Goal: Information Seeking & Learning: Find specific fact

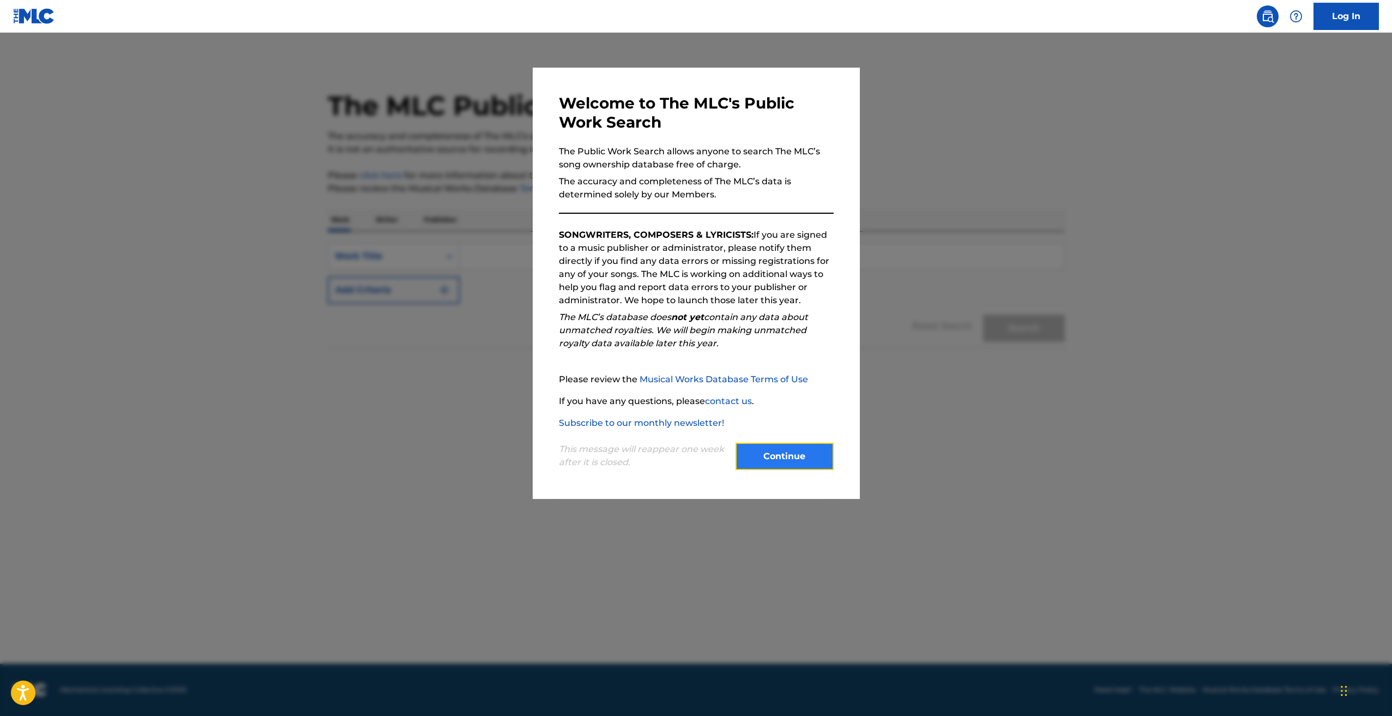
click at [769, 452] on button "Continue" at bounding box center [784, 456] width 98 height 27
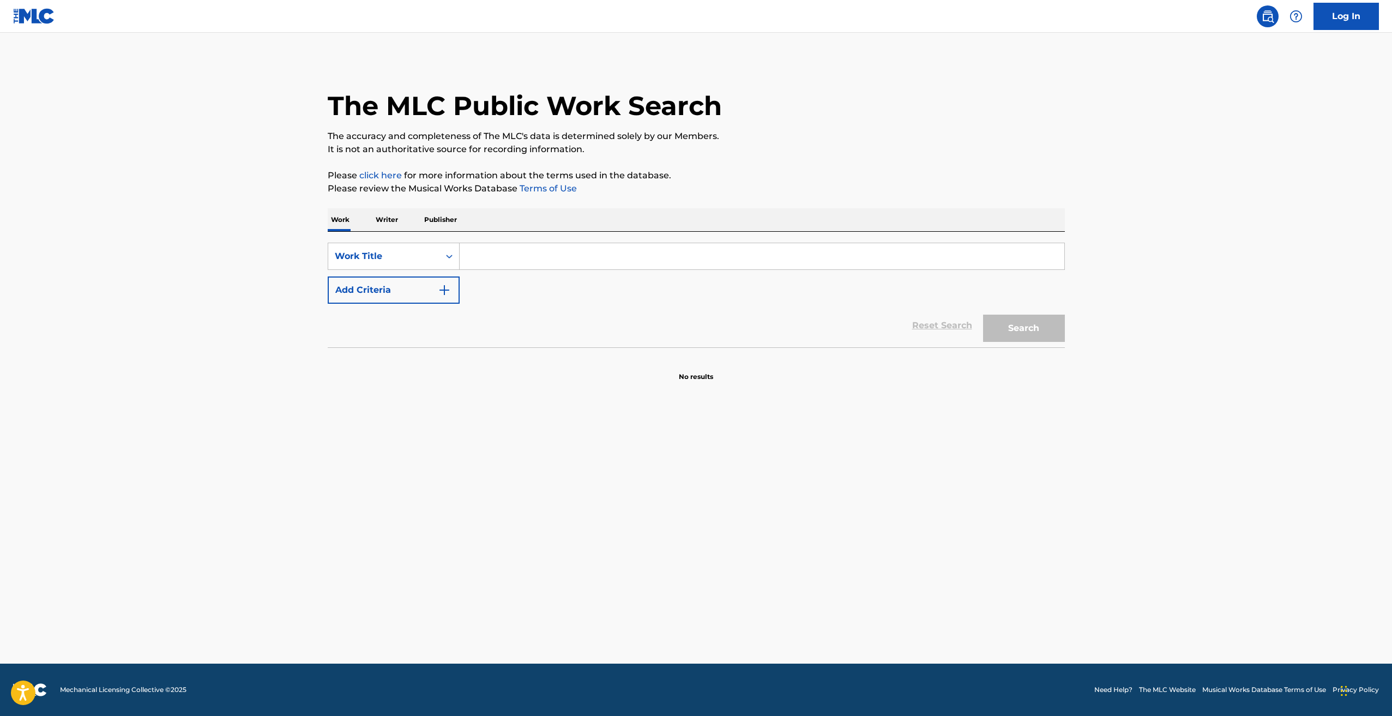
click at [645, 245] on input "Search Form" at bounding box center [762, 256] width 604 height 26
paste input "Can't Let Go"
type input "Can't Let Go"
click at [434, 279] on button "Add Criteria" at bounding box center [394, 289] width 132 height 27
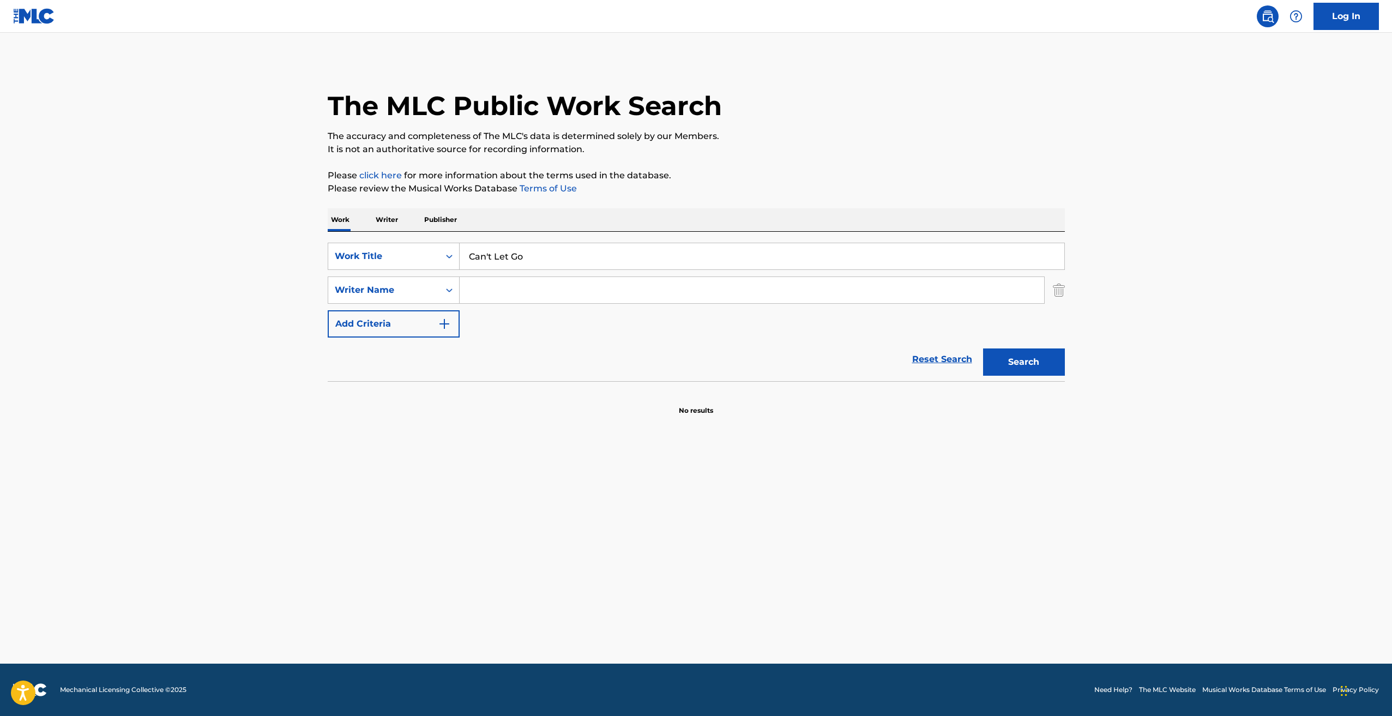
click at [533, 298] on input "Search Form" at bounding box center [752, 290] width 584 height 26
click at [983, 348] on button "Search" at bounding box center [1024, 361] width 82 height 27
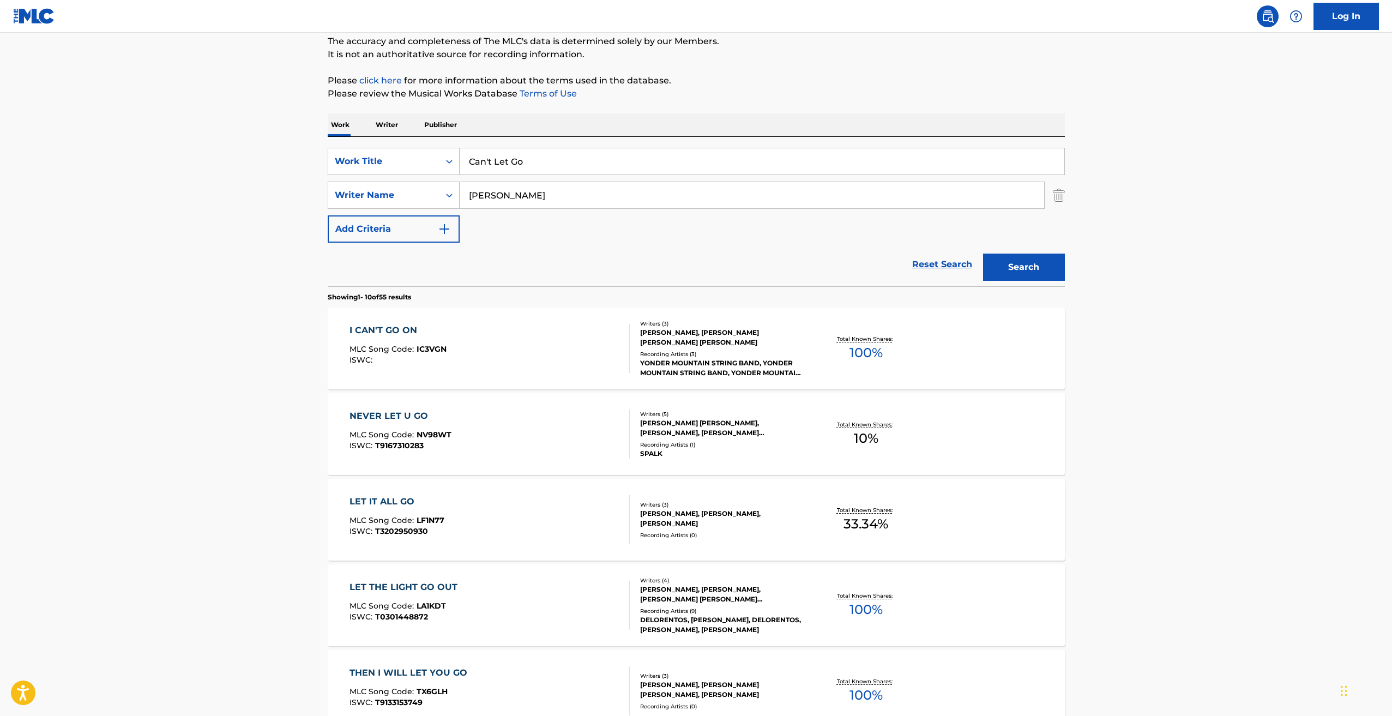
scroll to position [109, 0]
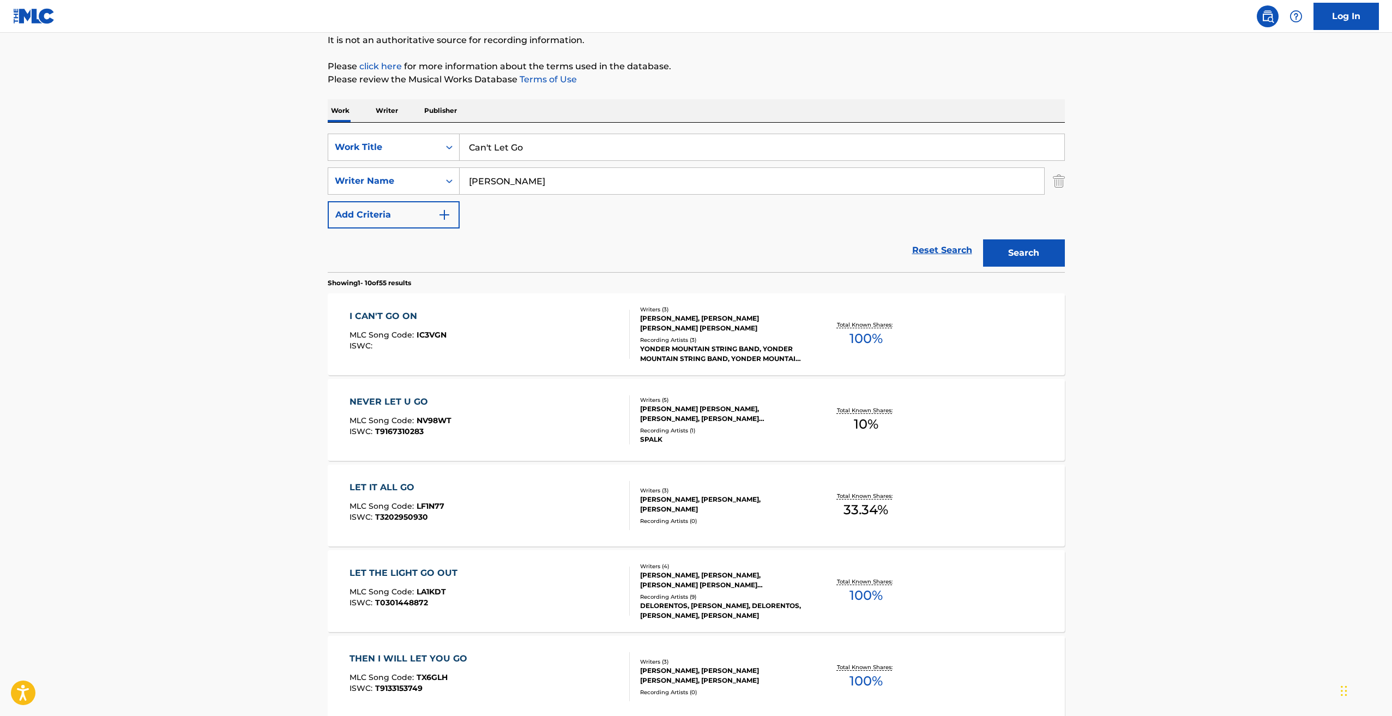
click at [615, 174] on input "[PERSON_NAME]" at bounding box center [752, 181] width 584 height 26
type input "[PERSON_NAME]"
click at [983, 239] on button "Search" at bounding box center [1024, 252] width 82 height 27
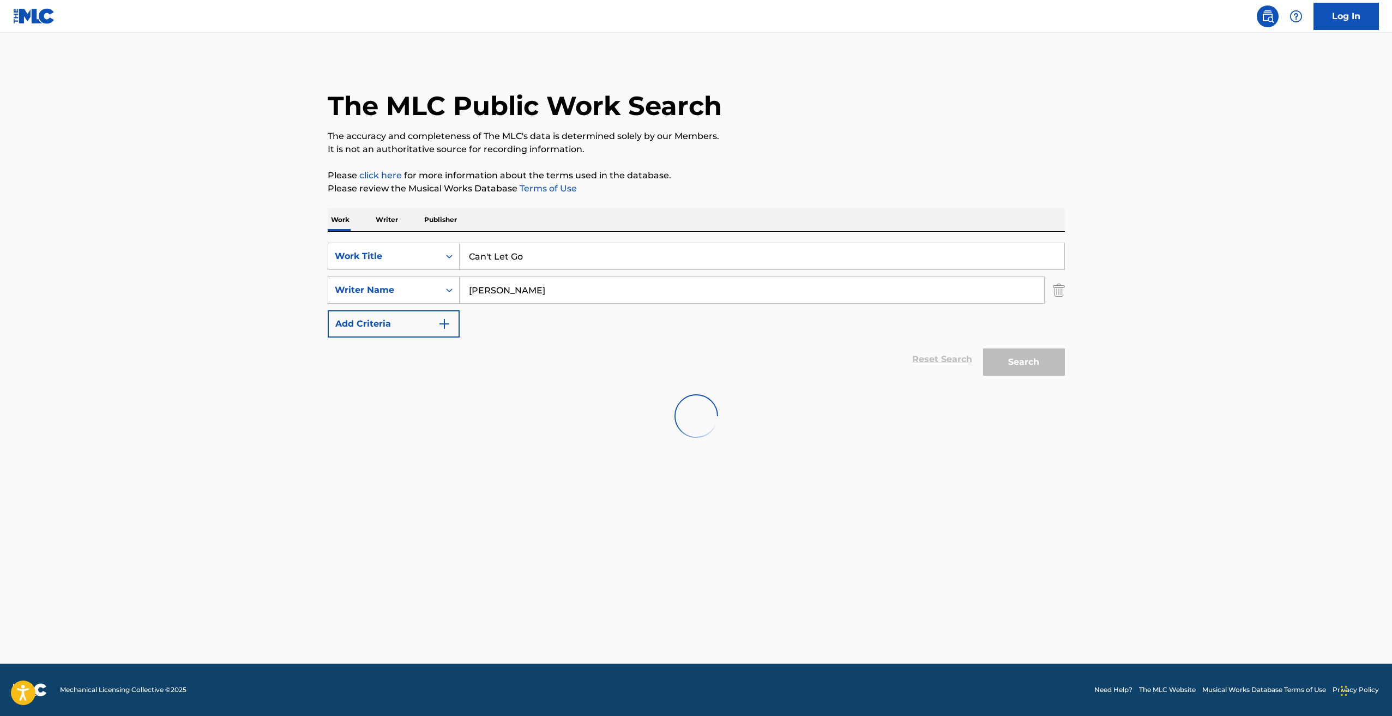
scroll to position [0, 0]
drag, startPoint x: 554, startPoint y: 251, endPoint x: 373, endPoint y: 237, distance: 181.5
click at [387, 243] on div "SearchWithCriteriae04cc77c-6a18-40fd-b767-0184738f006d Work Title Can't Let Go" at bounding box center [696, 256] width 737 height 27
click at [983, 348] on button "Search" at bounding box center [1024, 361] width 82 height 27
drag, startPoint x: 552, startPoint y: 260, endPoint x: 318, endPoint y: 239, distance: 235.3
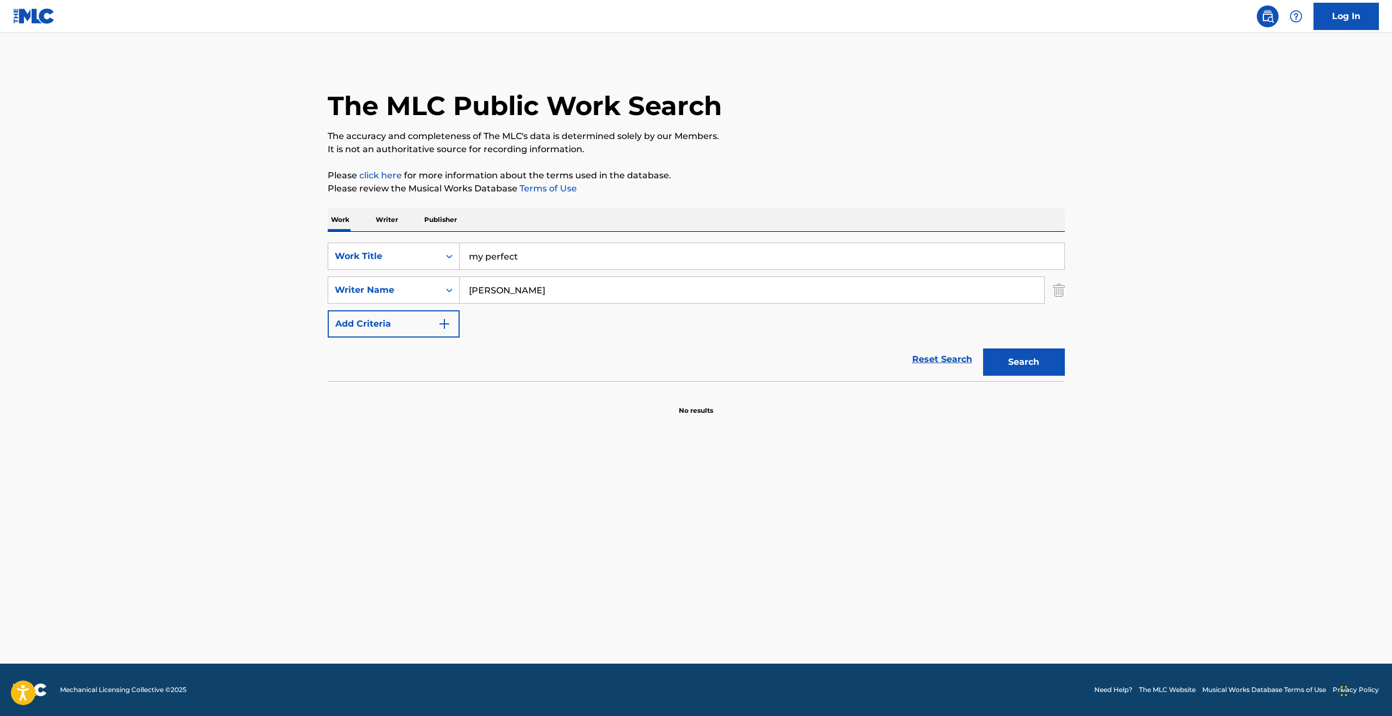
click at [332, 240] on div "SearchWithCriteriae04cc77c-6a18-40fd-b767-0184738f006d Work Title my perfect Se…" at bounding box center [696, 306] width 737 height 149
click at [983, 348] on button "Search" at bounding box center [1024, 361] width 82 height 27
drag, startPoint x: 438, startPoint y: 252, endPoint x: 294, endPoint y: 224, distance: 147.1
click at [340, 233] on div "SearchWithCriteriae04cc77c-6a18-40fd-b767-0184738f006d Work Title right SearchW…" at bounding box center [696, 306] width 737 height 149
click at [983, 348] on button "Search" at bounding box center [1024, 361] width 82 height 27
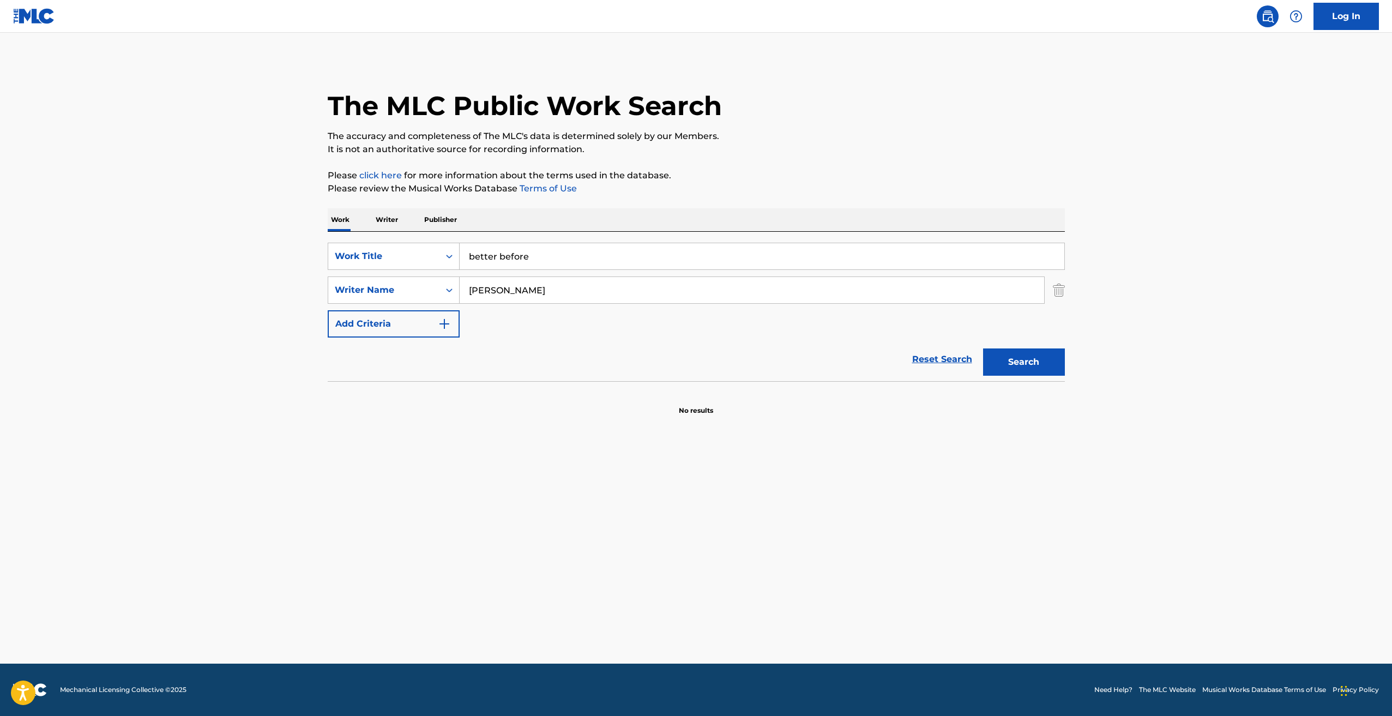
drag, startPoint x: 548, startPoint y: 261, endPoint x: 208, endPoint y: 209, distance: 344.1
click at [227, 213] on main "The MLC Public Work Search The accuracy and completeness of The MLC's data is d…" at bounding box center [696, 348] width 1392 height 631
type input "giving"
click at [983, 348] on button "Search" at bounding box center [1024, 361] width 82 height 27
drag, startPoint x: 410, startPoint y: 275, endPoint x: 343, endPoint y: 271, distance: 66.6
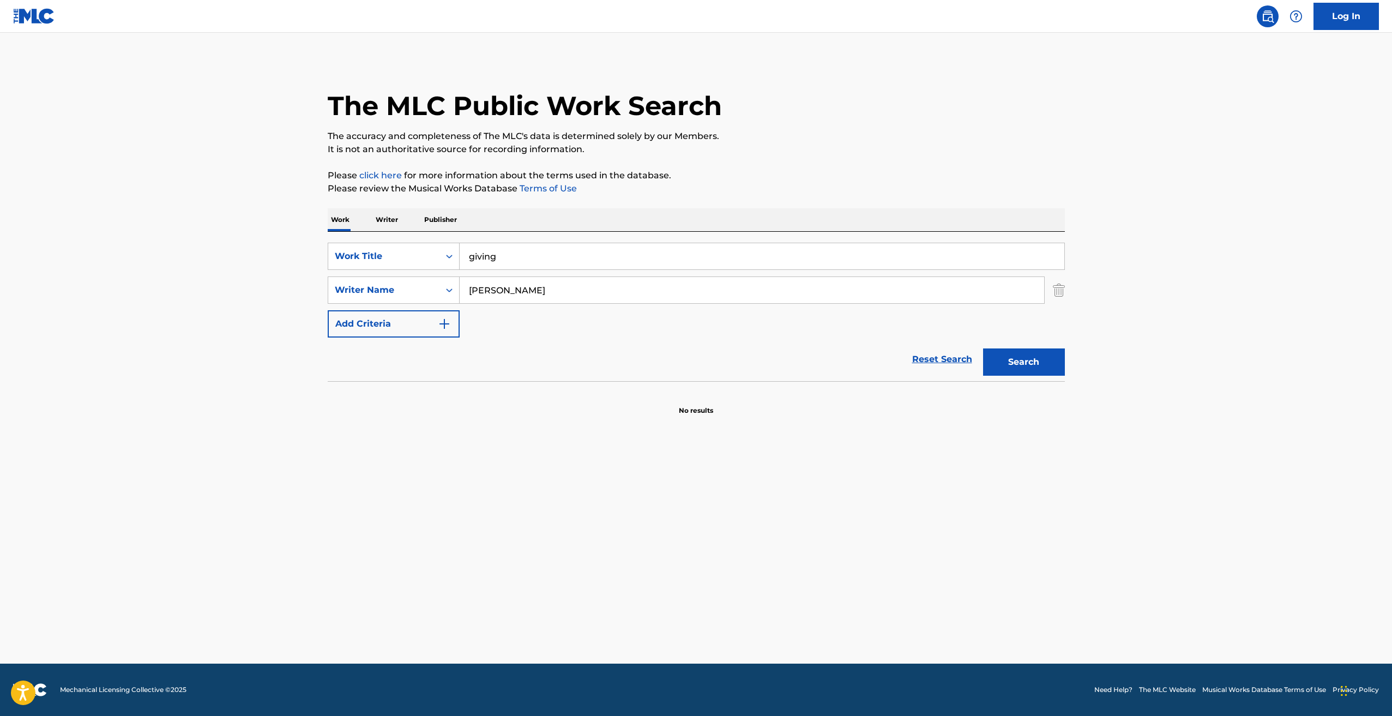
click at [344, 271] on div "SearchWithCriteriae04cc77c-6a18-40fd-b767-0184738f006d Work Title giving Search…" at bounding box center [696, 290] width 737 height 95
drag, startPoint x: 512, startPoint y: 264, endPoint x: 331, endPoint y: 229, distance: 184.8
click at [357, 234] on div "SearchWithCriteriae04cc77c-6a18-40fd-b767-0184738f006d Work Title giving Search…" at bounding box center [696, 306] width 737 height 149
type input "I'm not just giving up"
click at [1049, 299] on div "SearchWithCriteria17865eda-11cb-4265-948e-b021f5324146 Writer Name" at bounding box center [696, 289] width 737 height 27
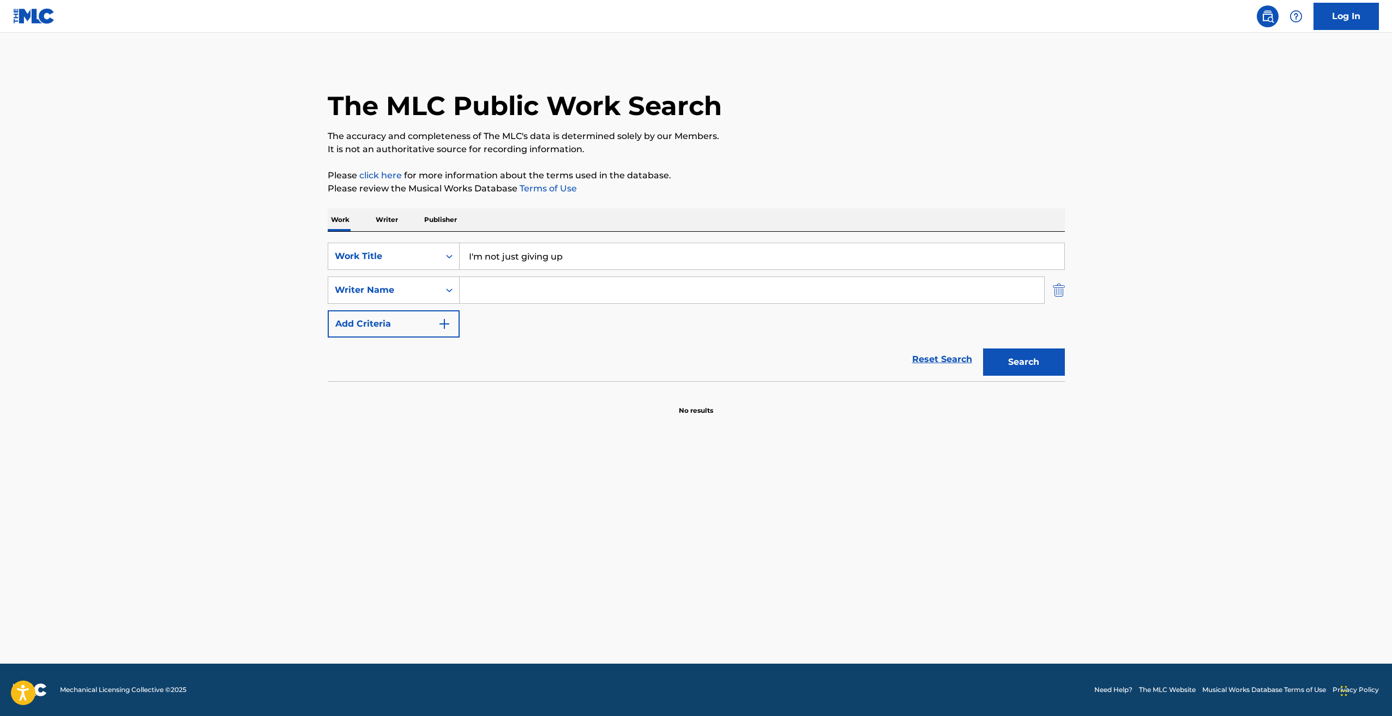
click at [1058, 292] on img "Search Form" at bounding box center [1059, 289] width 12 height 27
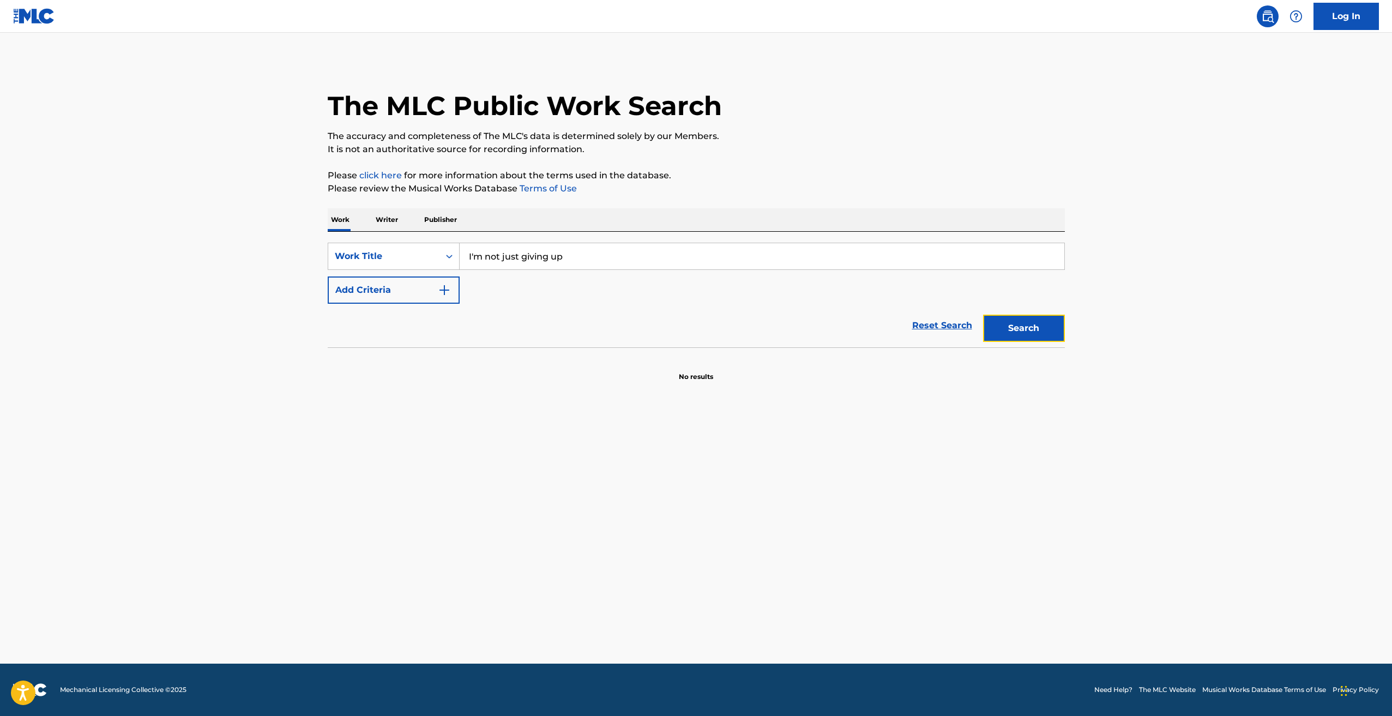
click at [1051, 323] on button "Search" at bounding box center [1024, 328] width 82 height 27
